Goal: Task Accomplishment & Management: Use online tool/utility

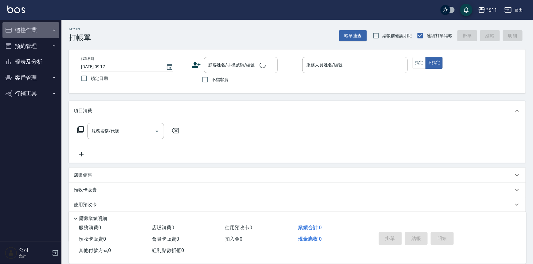
click at [23, 34] on button "櫃檯作業" at bounding box center [30, 30] width 56 height 16
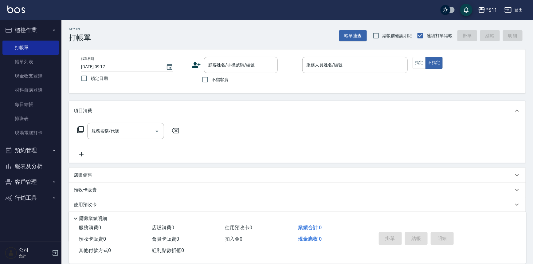
click at [36, 31] on button "櫃檯作業" at bounding box center [30, 30] width 56 height 16
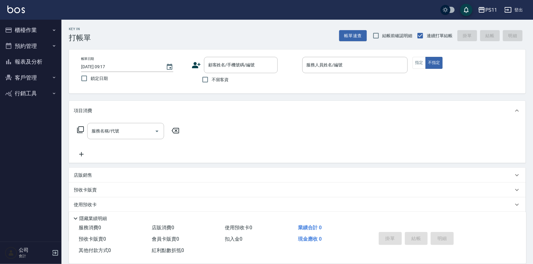
click at [36, 54] on button "預約管理" at bounding box center [30, 46] width 56 height 16
click at [27, 30] on button "櫃檯作業" at bounding box center [30, 30] width 56 height 16
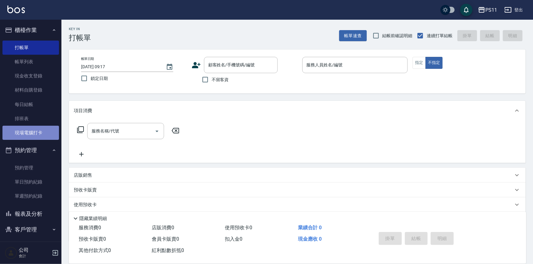
click at [41, 129] on link "現場電腦打卡" at bounding box center [30, 133] width 56 height 14
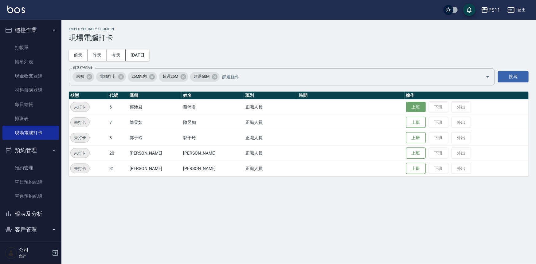
click at [406, 104] on button "上班" at bounding box center [416, 107] width 20 height 11
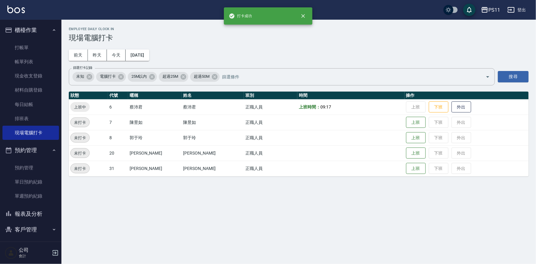
click at [35, 211] on button "報表及分析" at bounding box center [30, 214] width 56 height 16
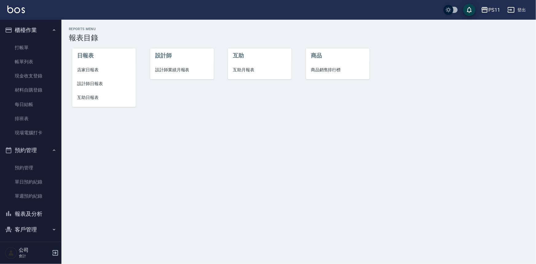
click at [103, 83] on span "設計師日報表" at bounding box center [104, 83] width 54 height 6
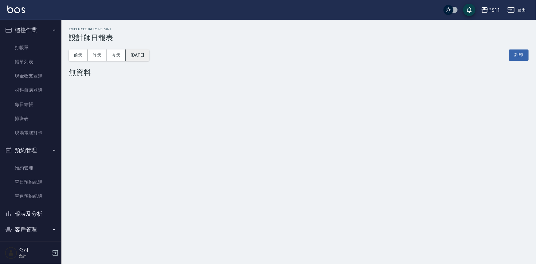
click at [149, 58] on button "[DATE]" at bounding box center [137, 54] width 23 height 11
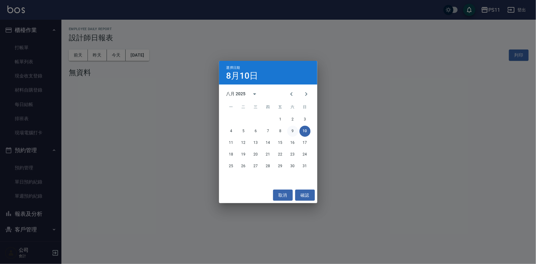
click at [288, 132] on button "9" at bounding box center [292, 131] width 11 height 11
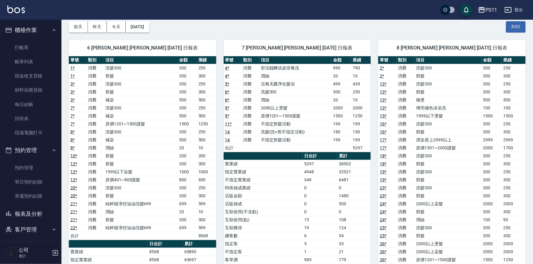
scroll to position [56, 0]
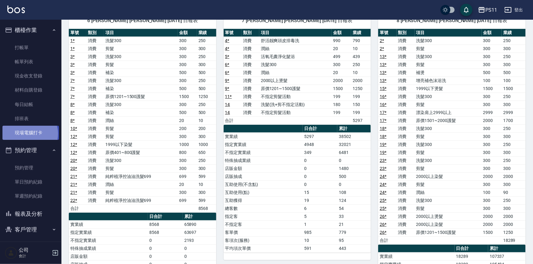
click at [29, 134] on link "現場電腦打卡" at bounding box center [30, 133] width 56 height 14
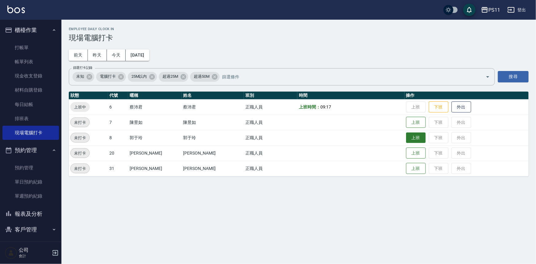
click at [406, 135] on button "上班" at bounding box center [416, 137] width 20 height 11
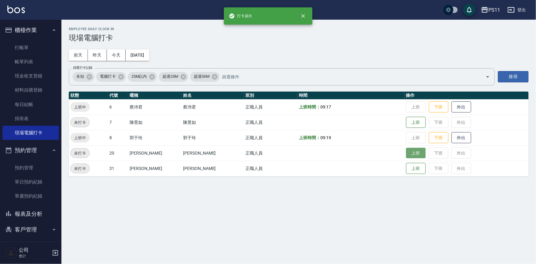
click at [414, 153] on button "上班" at bounding box center [416, 153] width 20 height 11
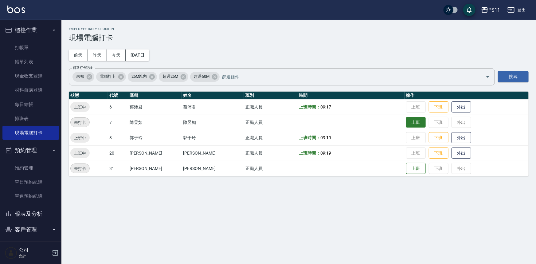
click at [406, 119] on button "上班" at bounding box center [416, 122] width 20 height 11
click at [404, 162] on td "上班 下班 外出" at bounding box center [466, 168] width 124 height 15
click at [406, 166] on button "上班" at bounding box center [416, 168] width 20 height 11
